Goal: Task Accomplishment & Management: Manage account settings

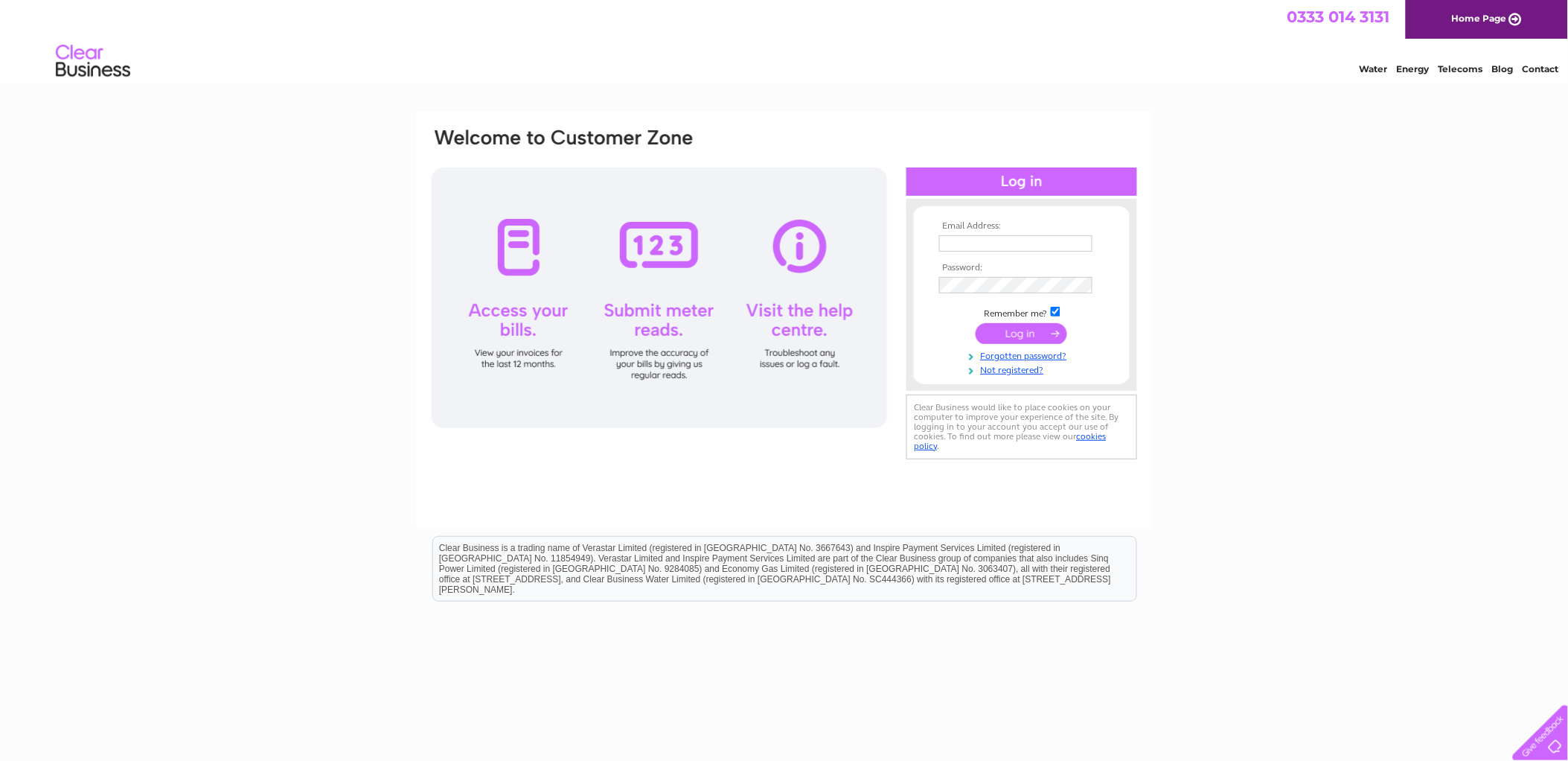
type input "julia.swift@holmentimber.com"
click at [1018, 325] on input "submit" at bounding box center [1021, 334] width 92 height 21
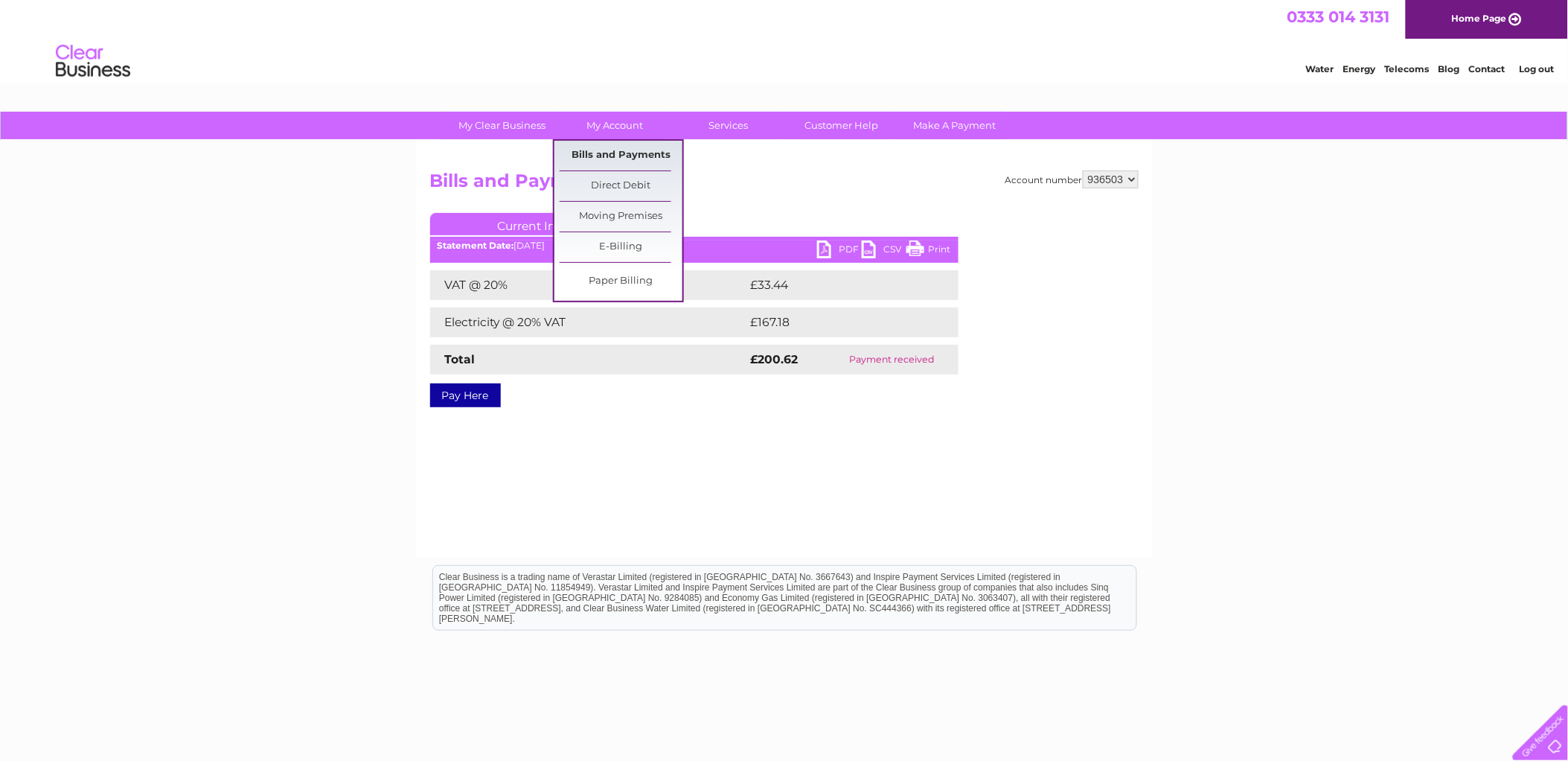
click at [608, 146] on link "Bills and Payments" at bounding box center [621, 155] width 123 height 30
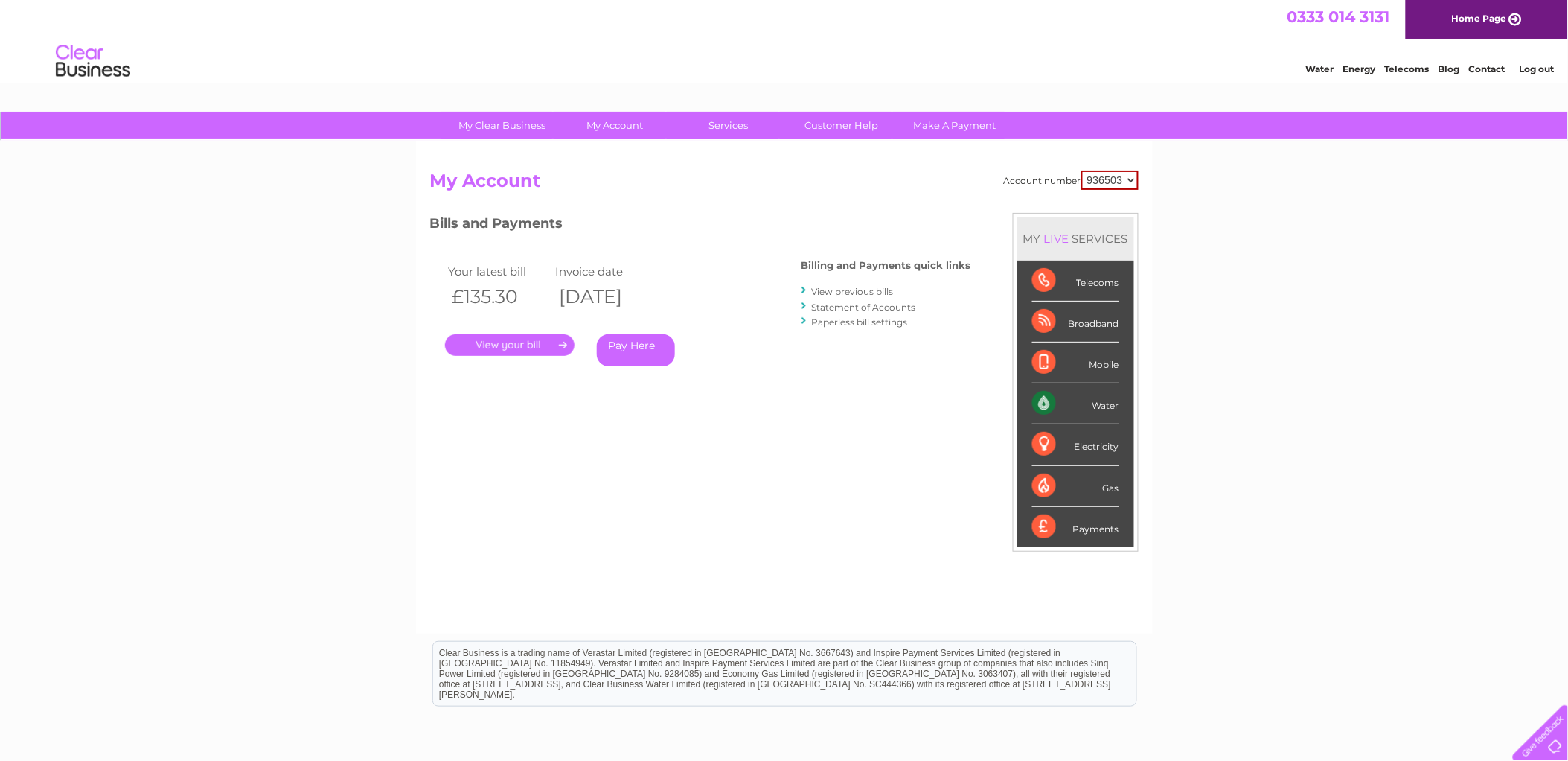
click at [510, 345] on link "." at bounding box center [510, 345] width 130 height 22
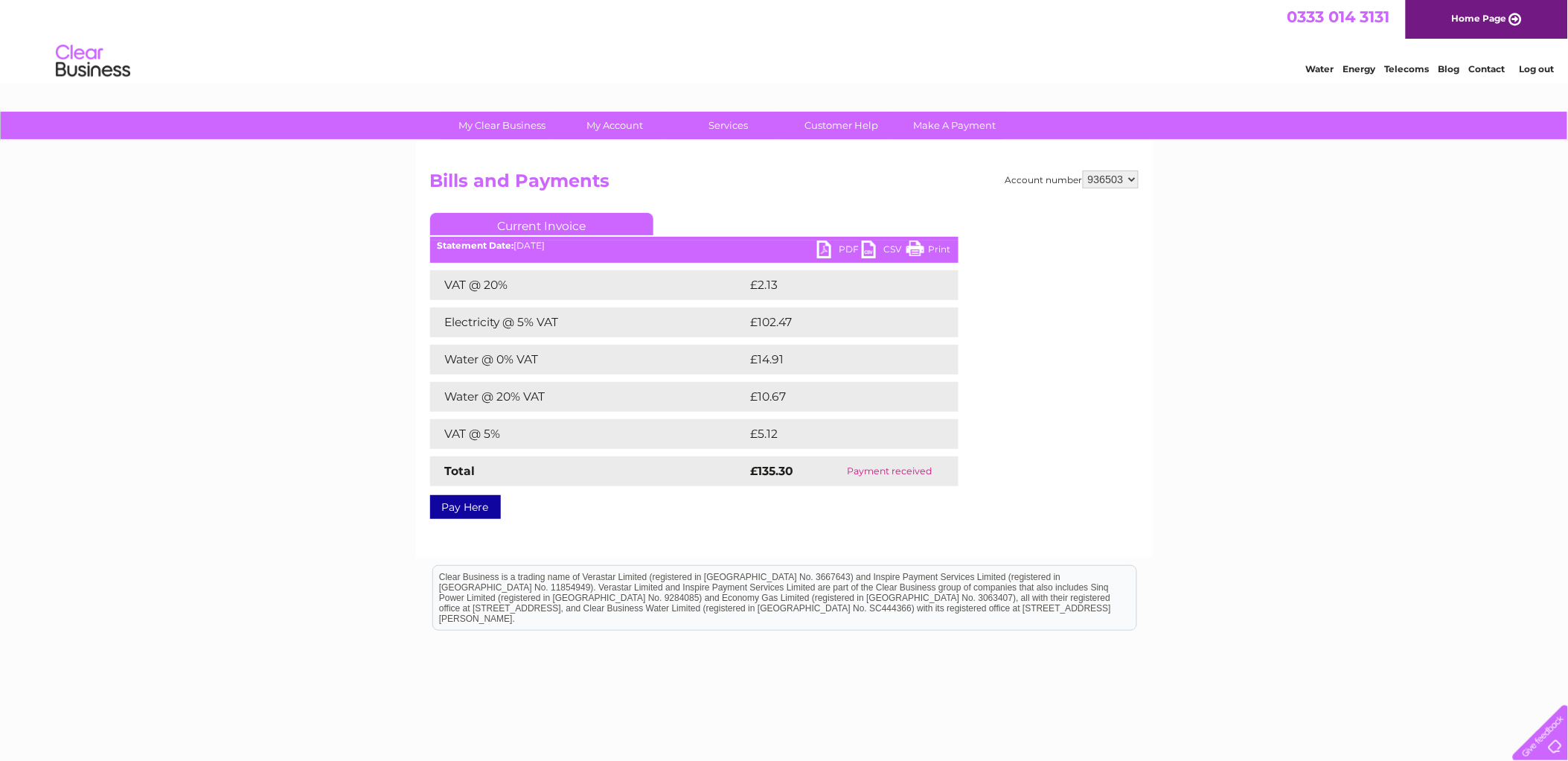
click at [836, 248] on link "PDF" at bounding box center [839, 251] width 45 height 22
